Goal: Task Accomplishment & Management: Use online tool/utility

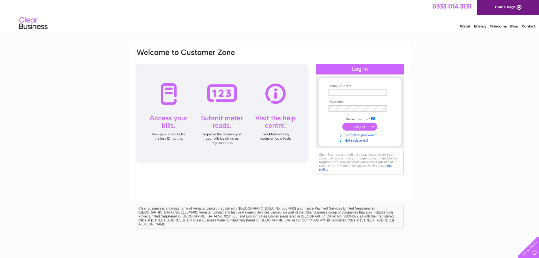
type input "innes@clearwatersafety.co.uk"
click at [362, 125] on input "submit" at bounding box center [360, 127] width 35 height 8
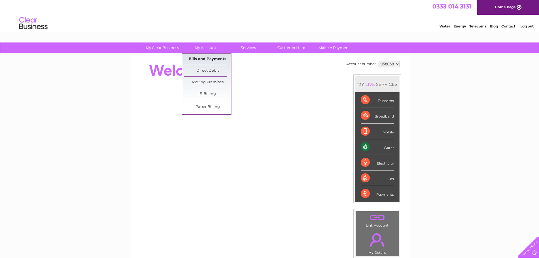
click at [208, 58] on link "Bills and Payments" at bounding box center [207, 59] width 47 height 11
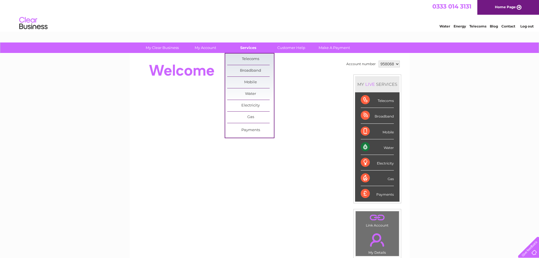
click at [254, 47] on link "Services" at bounding box center [248, 47] width 47 height 10
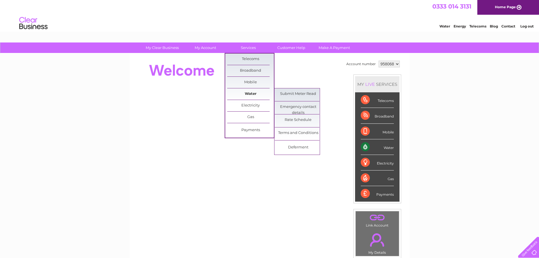
click at [251, 93] on link "Water" at bounding box center [250, 93] width 47 height 11
click at [301, 92] on link "Submit Meter Read" at bounding box center [298, 93] width 47 height 11
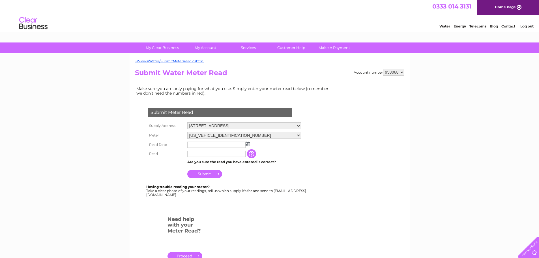
click at [247, 145] on img at bounding box center [248, 144] width 4 height 5
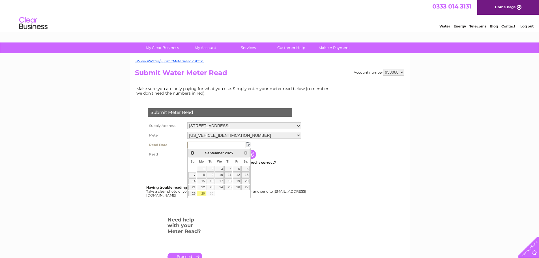
click at [202, 194] on link "29" at bounding box center [201, 194] width 9 height 6
type input "2025/09/29"
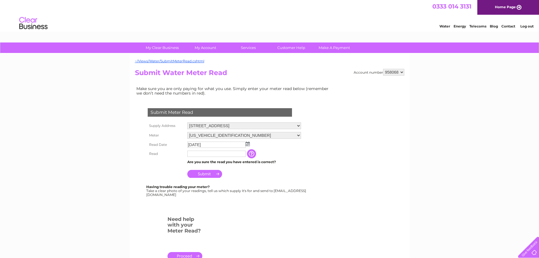
click at [239, 153] on input "text" at bounding box center [216, 154] width 58 height 6
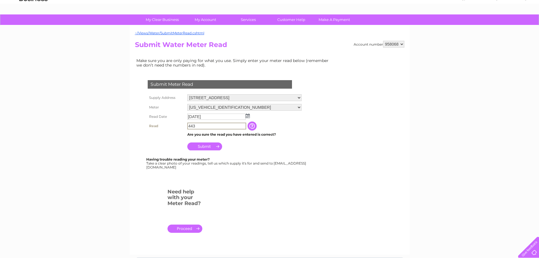
scroll to position [28, 0]
type input "443"
click at [212, 146] on input "Submit" at bounding box center [204, 146] width 35 height 8
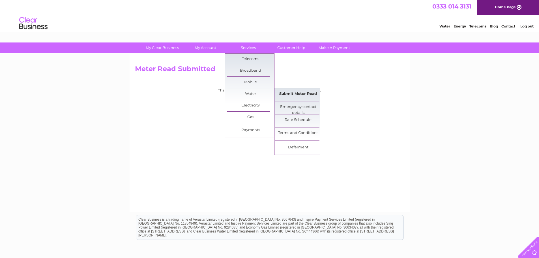
click at [292, 92] on link "Submit Meter Read" at bounding box center [298, 93] width 47 height 11
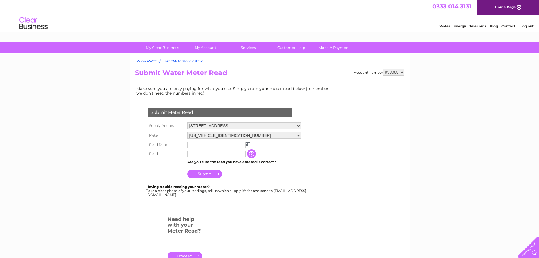
click at [403, 73] on select "958068 959015" at bounding box center [393, 72] width 21 height 7
select select "959015"
click at [383, 69] on select "958068 959015" at bounding box center [393, 72] width 21 height 7
drag, startPoint x: 0, startPoint y: 0, endPoint x: 248, endPoint y: 144, distance: 286.5
click at [248, 144] on img at bounding box center [248, 144] width 4 height 5
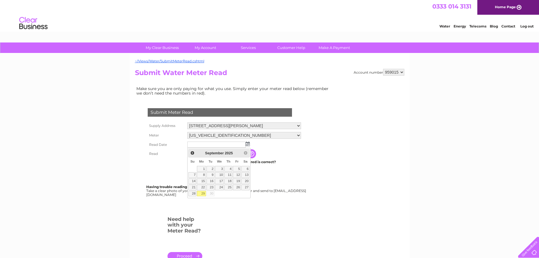
click at [202, 193] on link "29" at bounding box center [201, 194] width 9 height 6
type input "[DATE]"
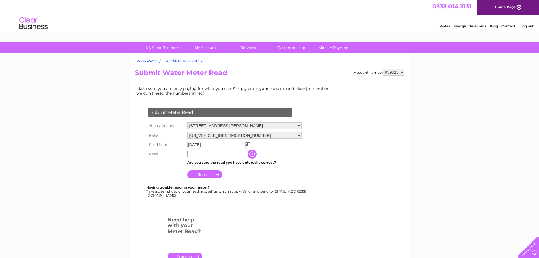
click at [231, 152] on input "text" at bounding box center [216, 154] width 59 height 7
type input "32"
click at [208, 174] on input "Submit" at bounding box center [204, 174] width 35 height 8
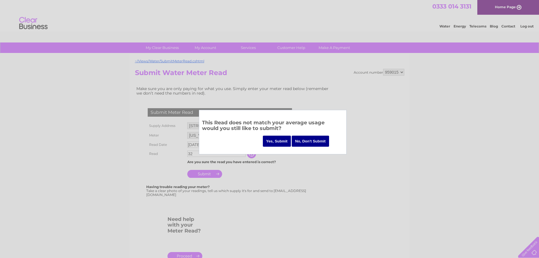
click at [281, 139] on input "Yes, Submit" at bounding box center [277, 141] width 28 height 11
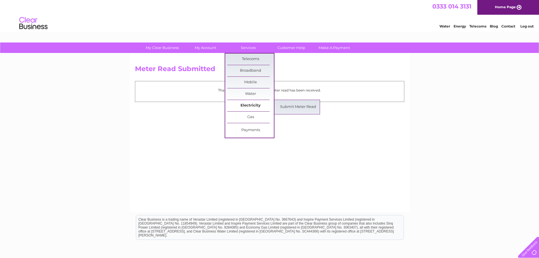
click at [249, 104] on link "Electricity" at bounding box center [250, 105] width 47 height 11
click at [294, 105] on link "Submit Meter Read" at bounding box center [298, 106] width 47 height 11
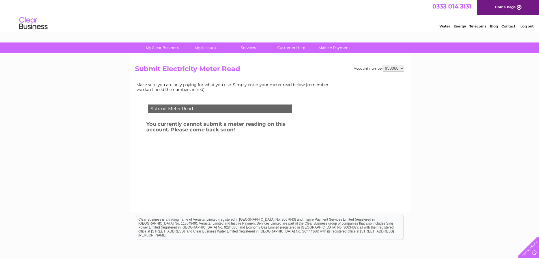
click at [403, 67] on select "958068 959015" at bounding box center [393, 68] width 21 height 7
select select "959015"
click at [383, 65] on select "958068 959015" at bounding box center [393, 68] width 21 height 7
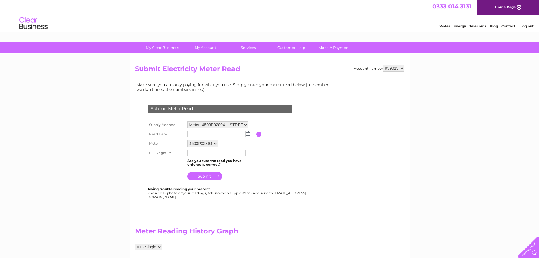
click at [247, 132] on img at bounding box center [248, 133] width 4 height 5
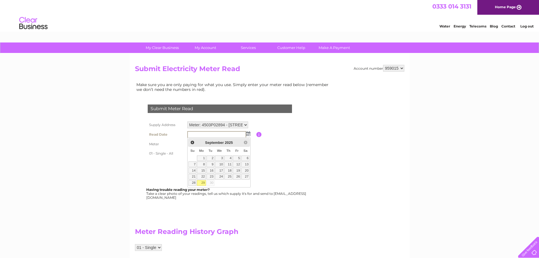
drag, startPoint x: 202, startPoint y: 182, endPoint x: 213, endPoint y: 170, distance: 16.2
click at [202, 182] on link "29" at bounding box center [201, 183] width 9 height 6
type input "2025/09/29"
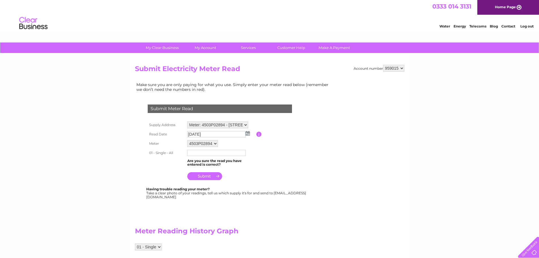
click at [221, 153] on input "text" at bounding box center [216, 153] width 58 height 6
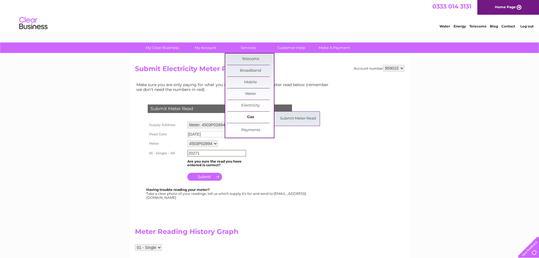
type input "20271"
click at [252, 118] on link "Gas" at bounding box center [250, 117] width 47 height 11
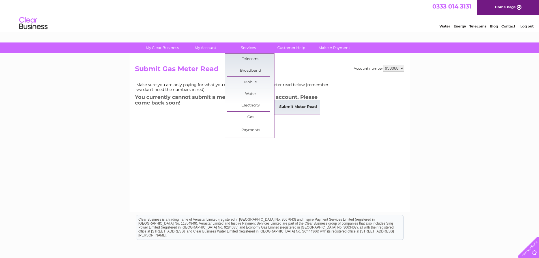
click at [294, 108] on link "Submit Meter Read" at bounding box center [298, 106] width 47 height 11
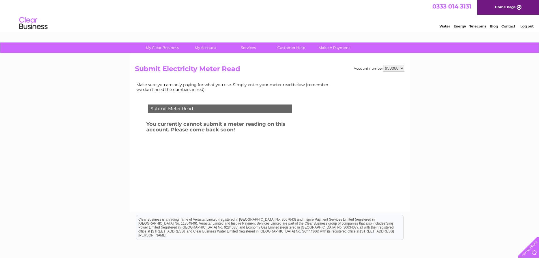
click at [401, 68] on select "958068 959015" at bounding box center [393, 68] width 21 height 7
select select "959015"
click at [383, 65] on select "958068 959015" at bounding box center [393, 68] width 21 height 7
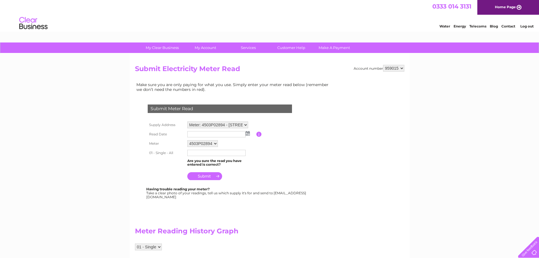
click at [247, 134] on img at bounding box center [248, 133] width 4 height 5
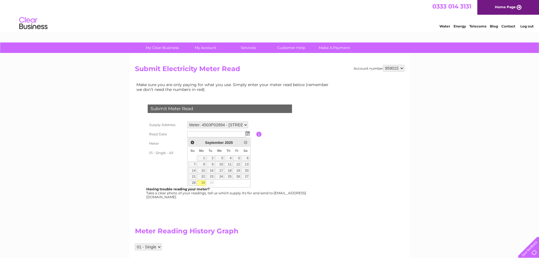
click at [202, 181] on link "29" at bounding box center [201, 183] width 9 height 6
type input "[DATE]"
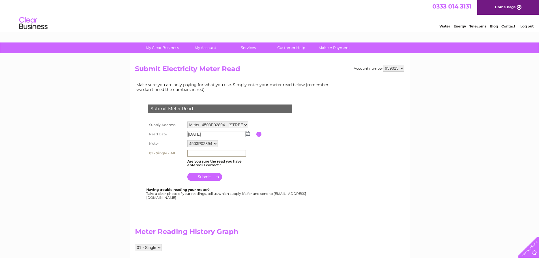
click at [210, 153] on input "text" at bounding box center [216, 153] width 59 height 7
type input "51087"
click at [198, 177] on input "submit" at bounding box center [204, 176] width 35 height 8
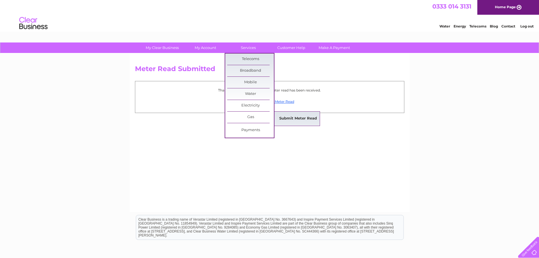
click at [296, 119] on link "Submit Meter Read" at bounding box center [298, 118] width 47 height 11
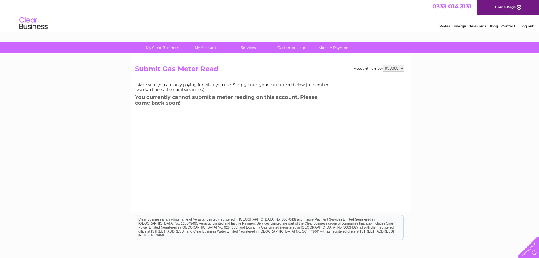
click at [401, 68] on select "958068 959015" at bounding box center [393, 68] width 21 height 7
select select "959015"
click at [383, 65] on select "958068 959015" at bounding box center [393, 68] width 21 height 7
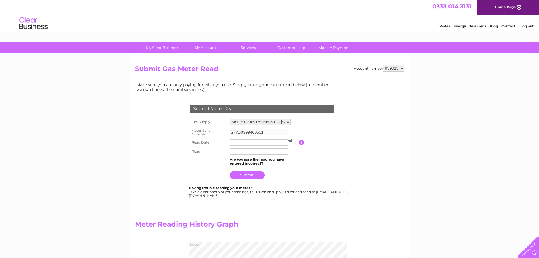
click at [289, 122] on select "Meter: G4A50399460601 - [STREET_ADDRESS]" at bounding box center [260, 122] width 61 height 7
click at [287, 121] on select "Meter: G4A50399460601 - [STREET_ADDRESS]" at bounding box center [260, 122] width 61 height 7
click at [290, 143] on img at bounding box center [290, 141] width 4 height 5
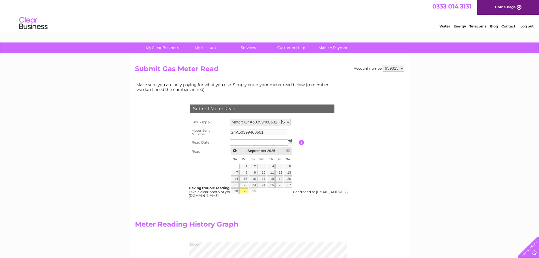
click at [245, 191] on link "29" at bounding box center [244, 191] width 9 height 6
type input "2025/09/29"
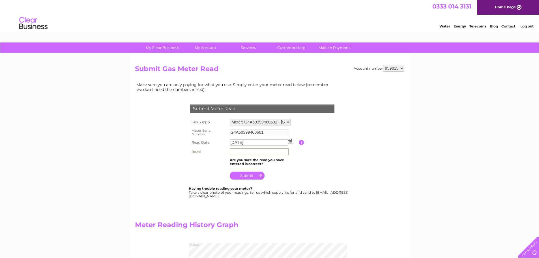
click at [261, 152] on input "text" at bounding box center [259, 151] width 59 height 7
type input "20271"
click at [245, 174] on input "submit" at bounding box center [247, 176] width 35 height 8
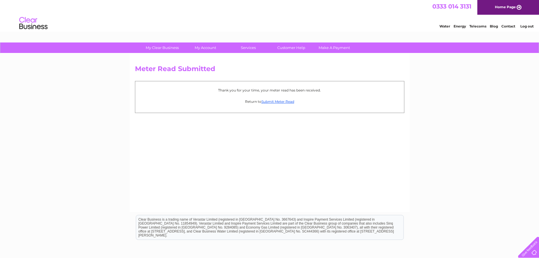
click at [527, 26] on link "Log out" at bounding box center [527, 26] width 13 height 4
